Goal: Transaction & Acquisition: Purchase product/service

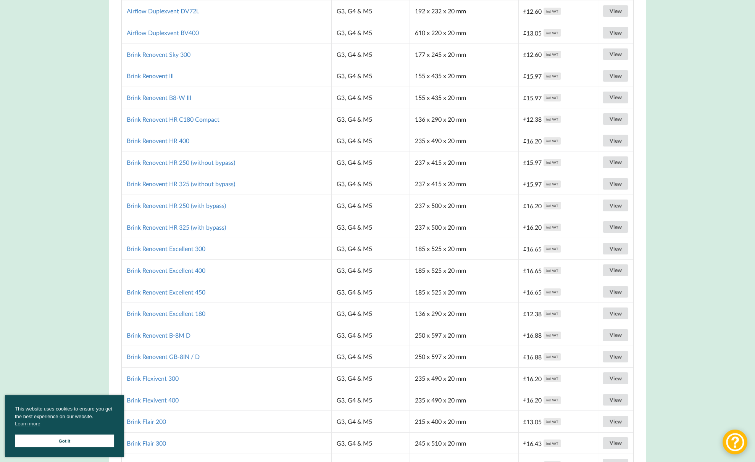
scroll to position [427, 0]
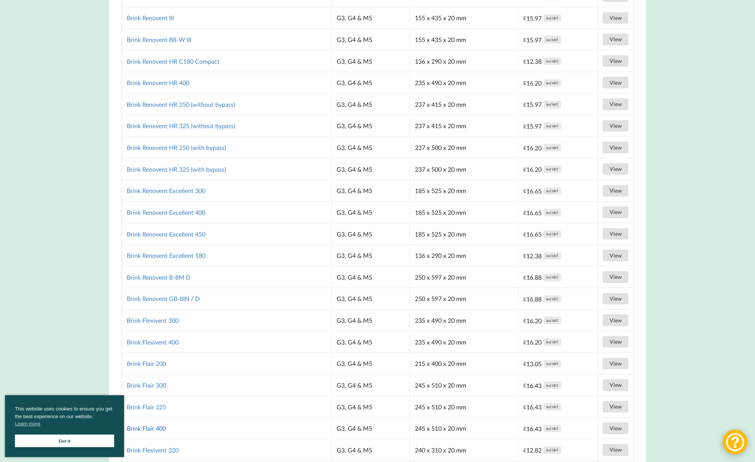
click at [142, 425] on link "Brink Flair 400" at bounding box center [146, 428] width 39 height 7
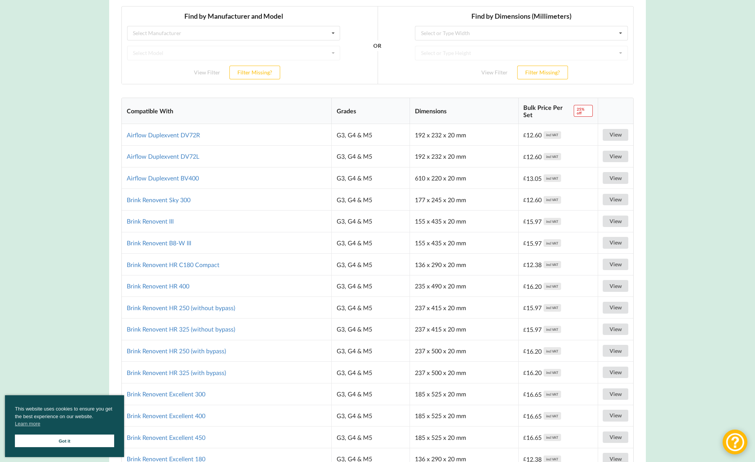
scroll to position [299, 0]
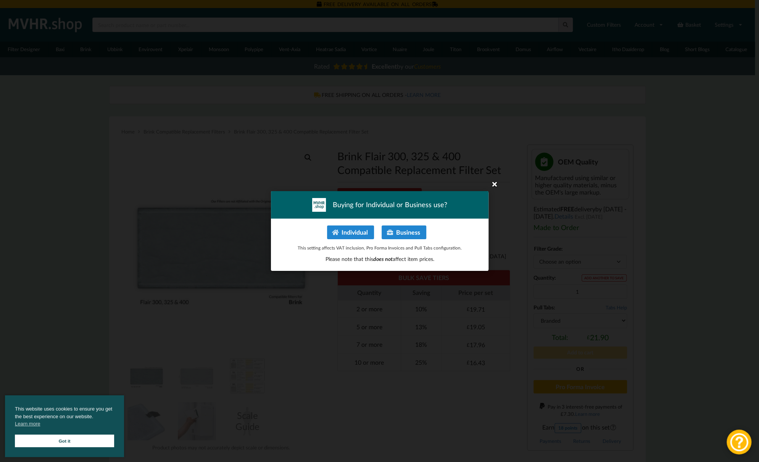
click at [496, 188] on icon at bounding box center [494, 184] width 12 height 12
